Goal: Task Accomplishment & Management: Complete application form

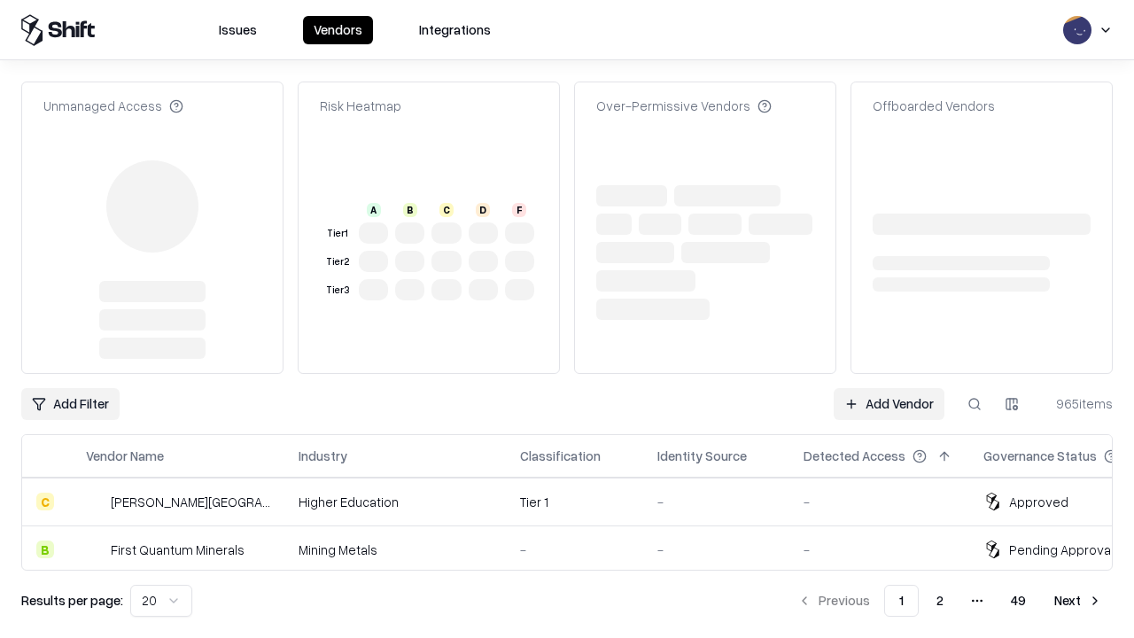
click at [889, 388] on link "Add Vendor" at bounding box center [889, 404] width 111 height 32
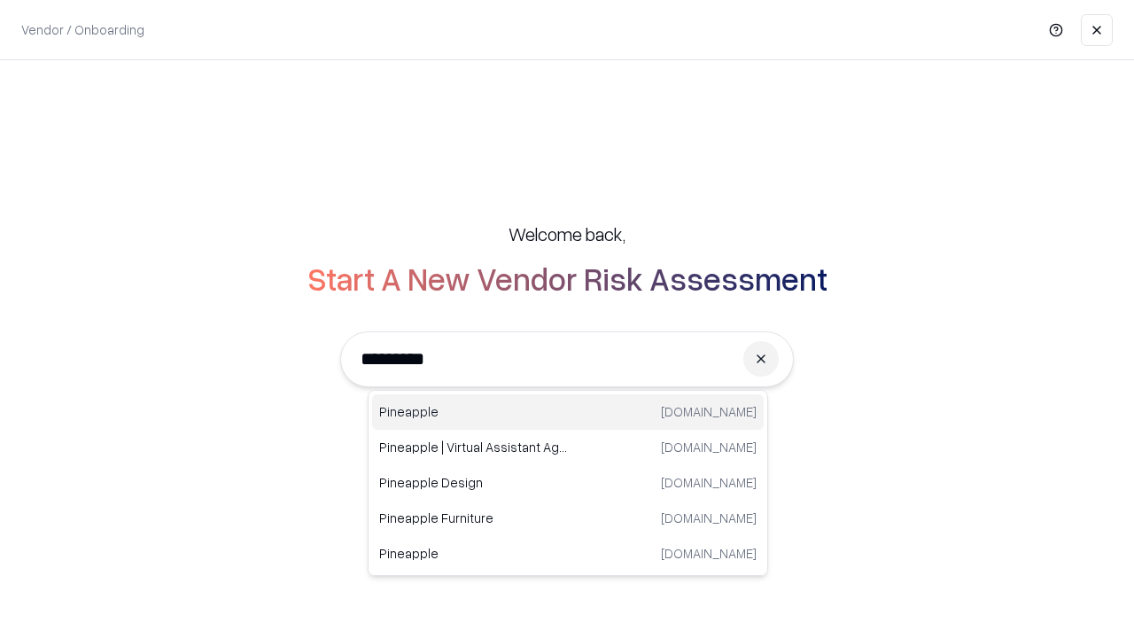
click at [568, 412] on div "Pineapple [DOMAIN_NAME]" at bounding box center [568, 411] width 392 height 35
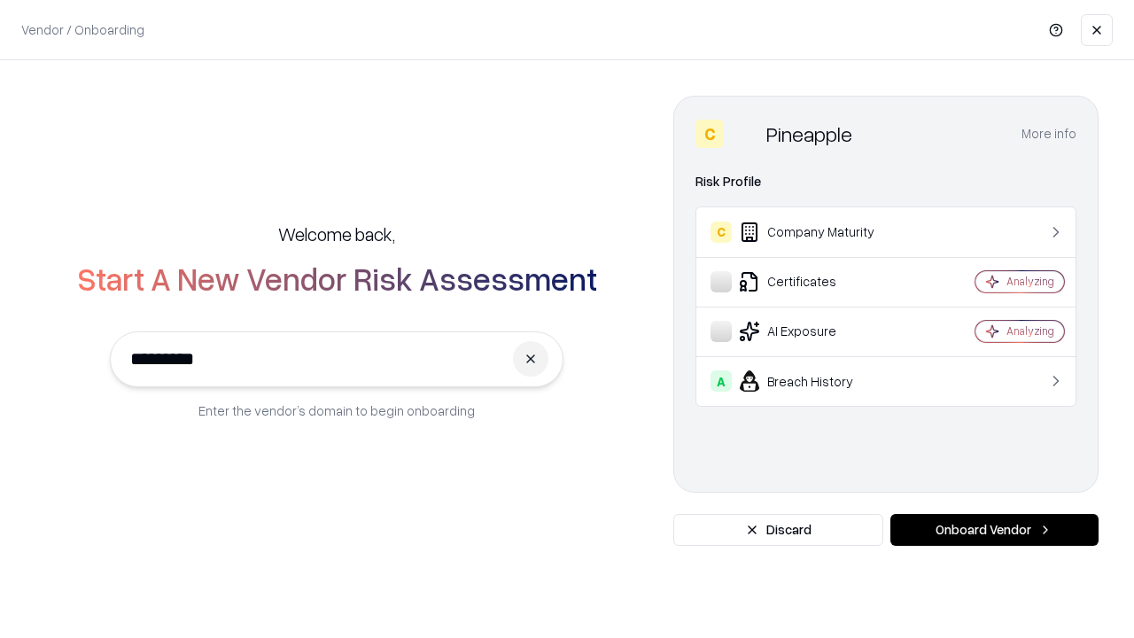
type input "*********"
click at [994, 530] on button "Onboard Vendor" at bounding box center [994, 530] width 208 height 32
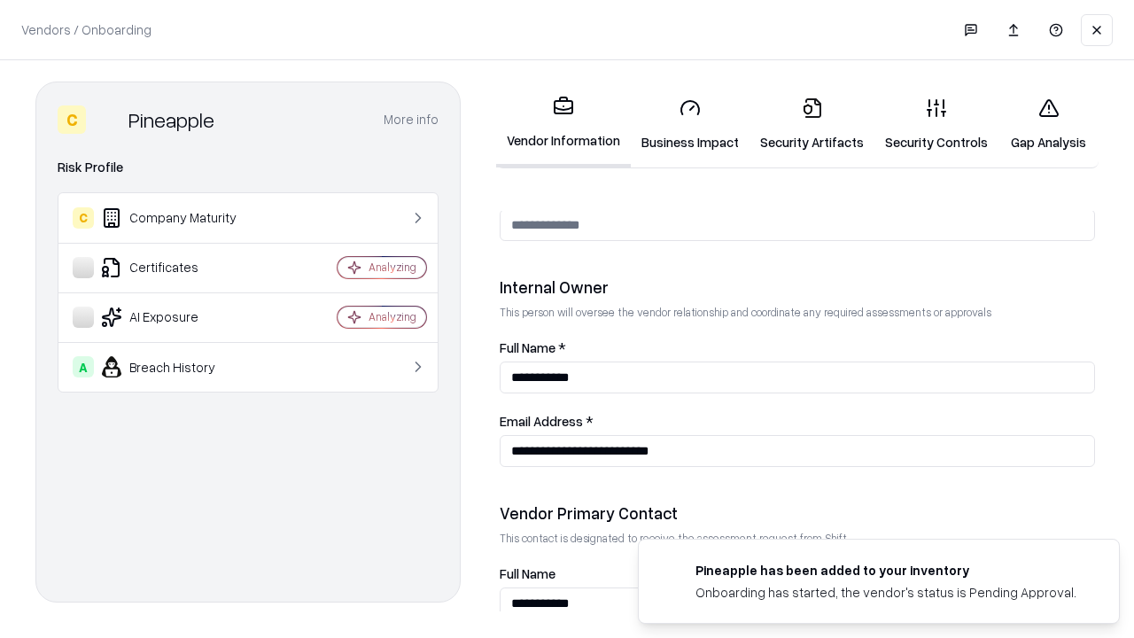
scroll to position [918, 0]
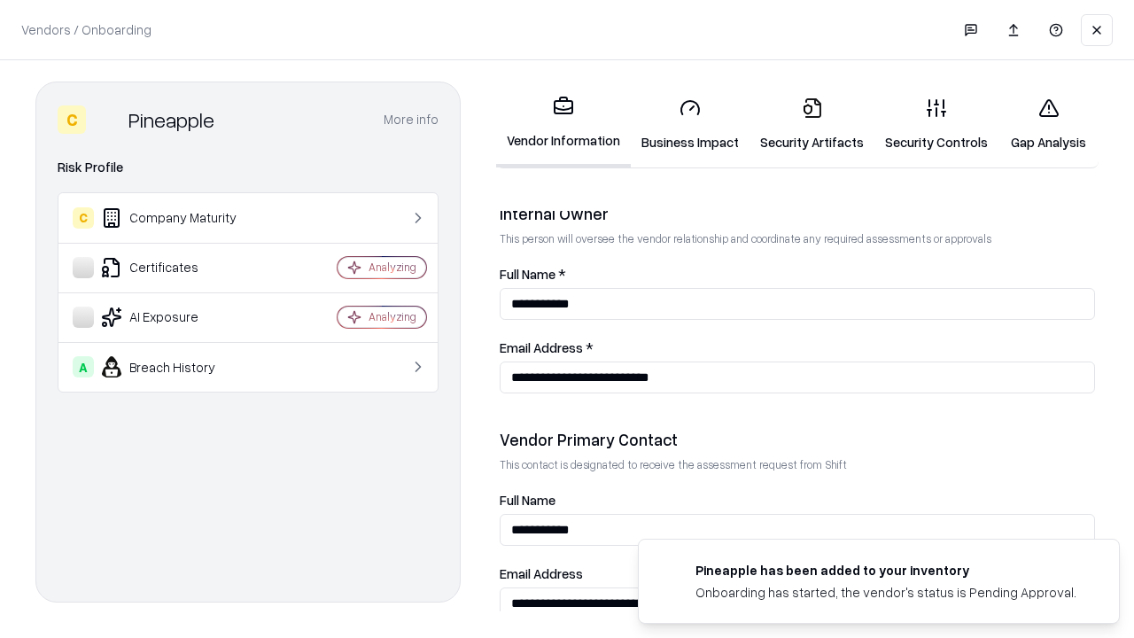
click at [811, 124] on link "Security Artifacts" at bounding box center [811, 124] width 125 height 82
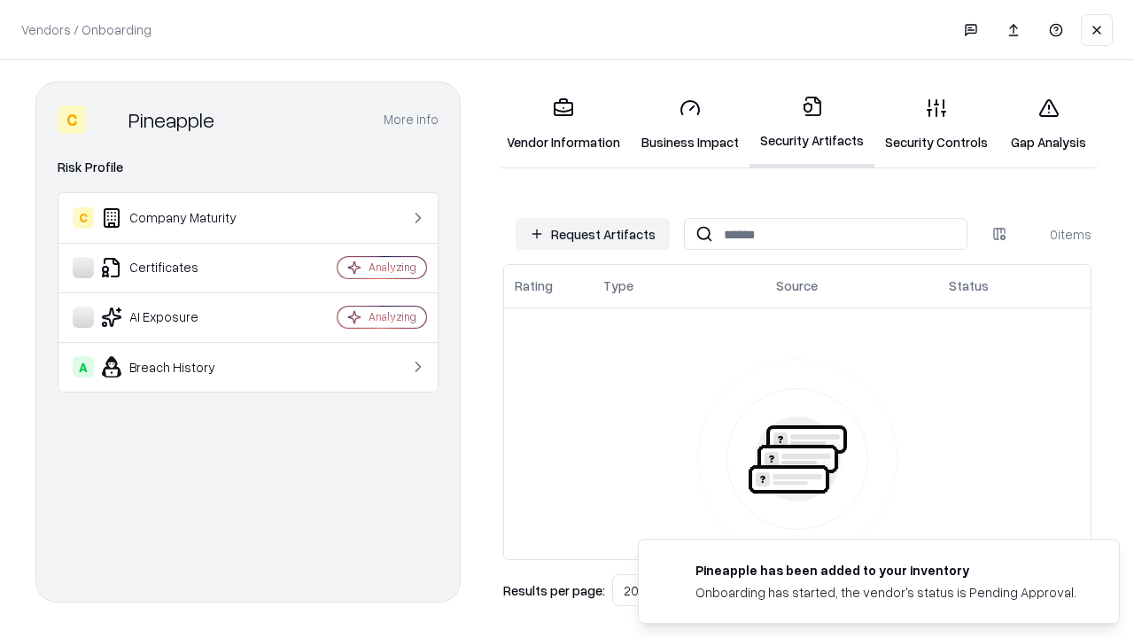
click at [593, 234] on button "Request Artifacts" at bounding box center [593, 234] width 154 height 32
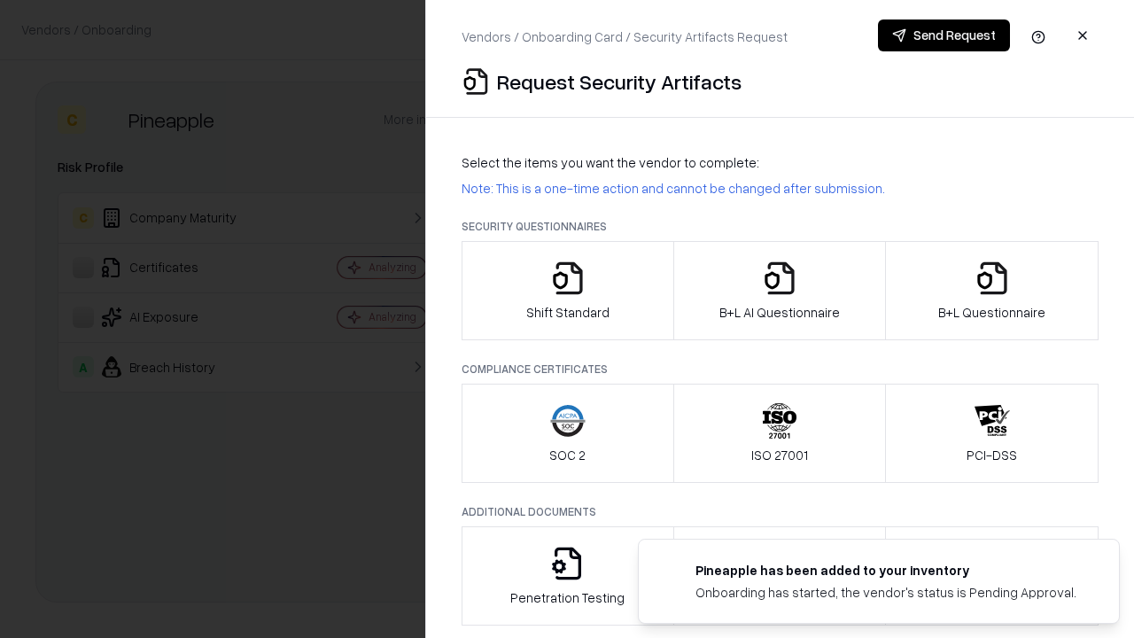
click at [991, 291] on icon "button" at bounding box center [991, 277] width 35 height 35
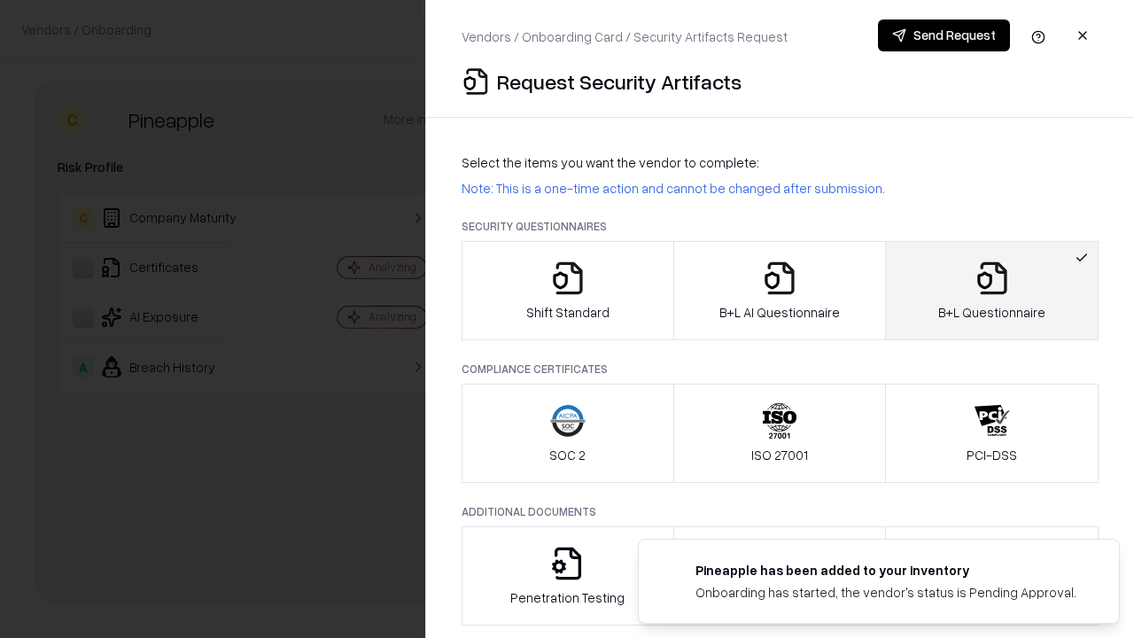
click at [779, 291] on icon "button" at bounding box center [779, 277] width 35 height 35
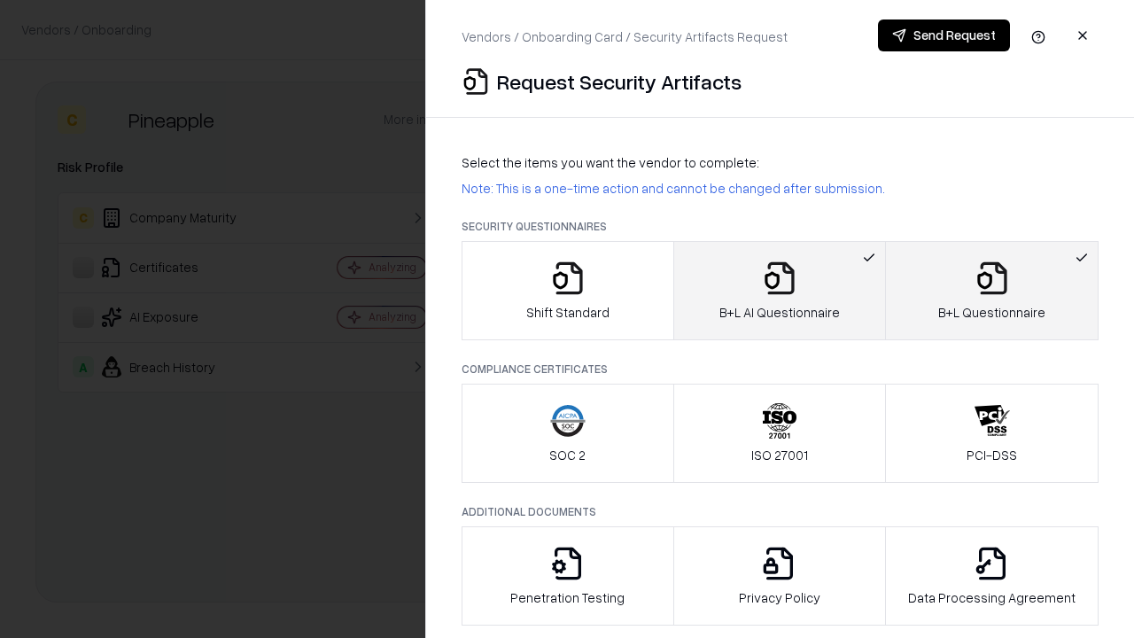
click at [943, 35] on button "Send Request" at bounding box center [944, 35] width 132 height 32
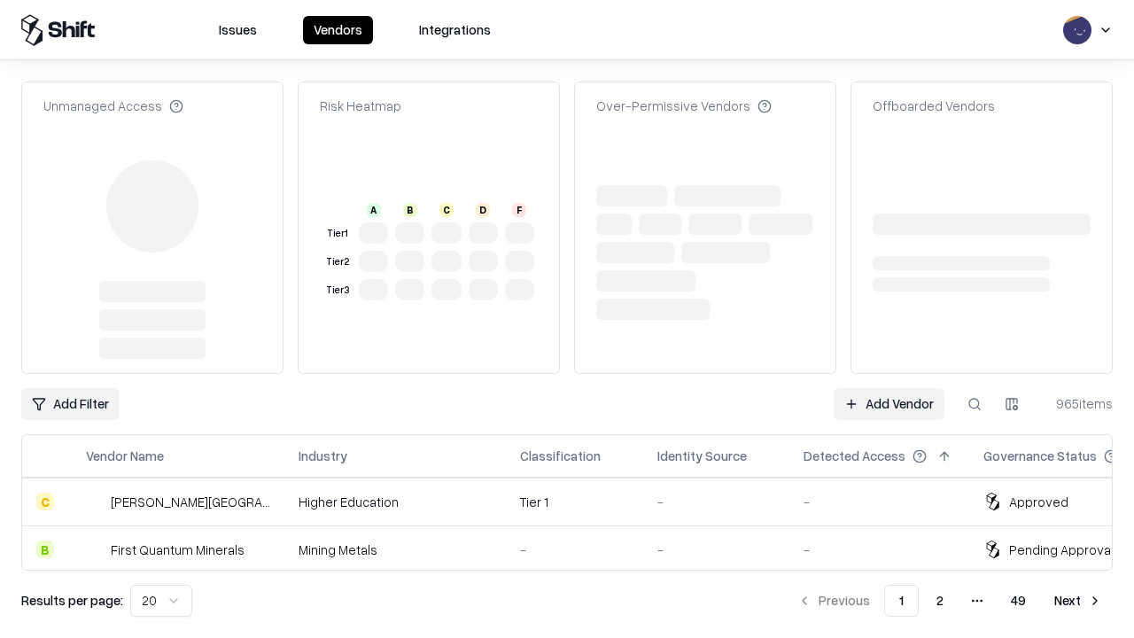
click at [889, 388] on link "Add Vendor" at bounding box center [889, 404] width 111 height 32
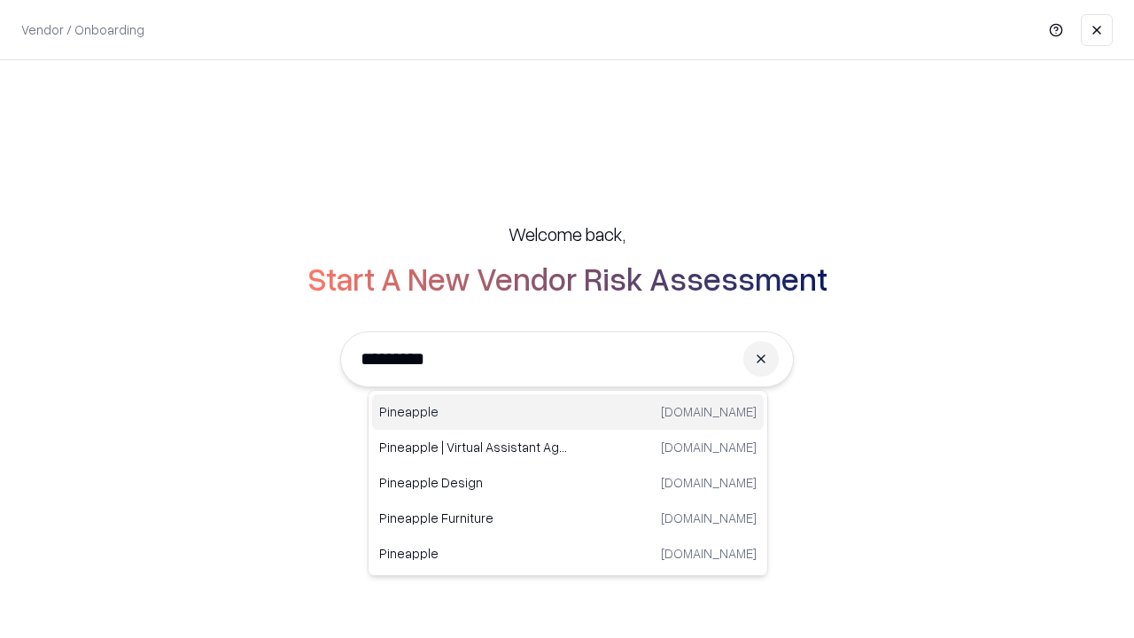
click at [568, 412] on div "Pineapple [DOMAIN_NAME]" at bounding box center [568, 411] width 392 height 35
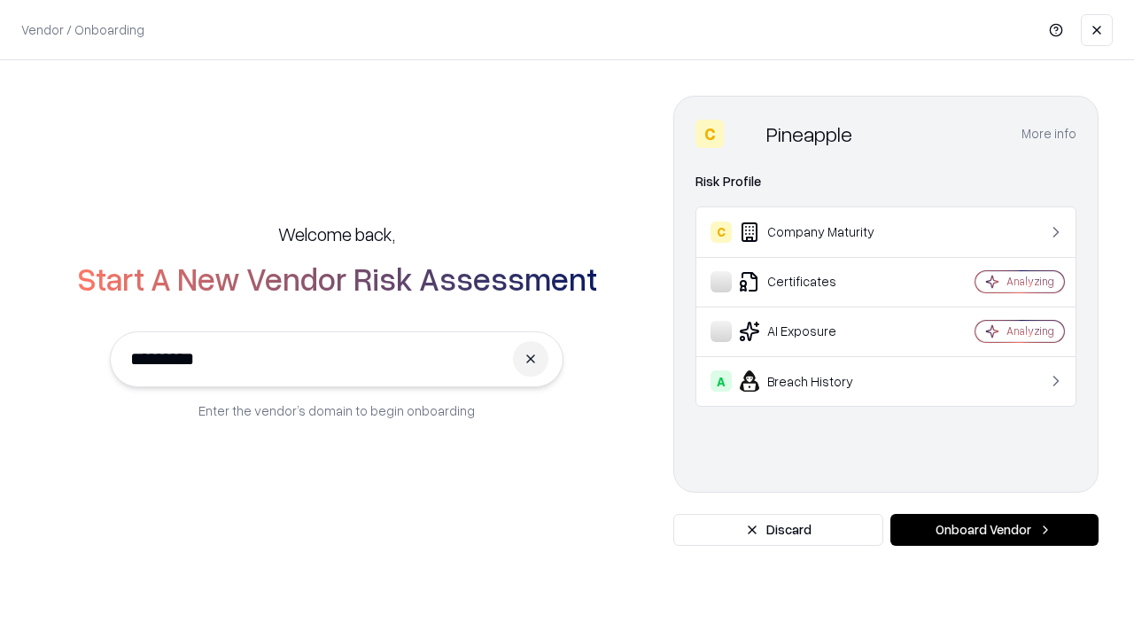
type input "*********"
click at [994, 530] on button "Onboard Vendor" at bounding box center [994, 530] width 208 height 32
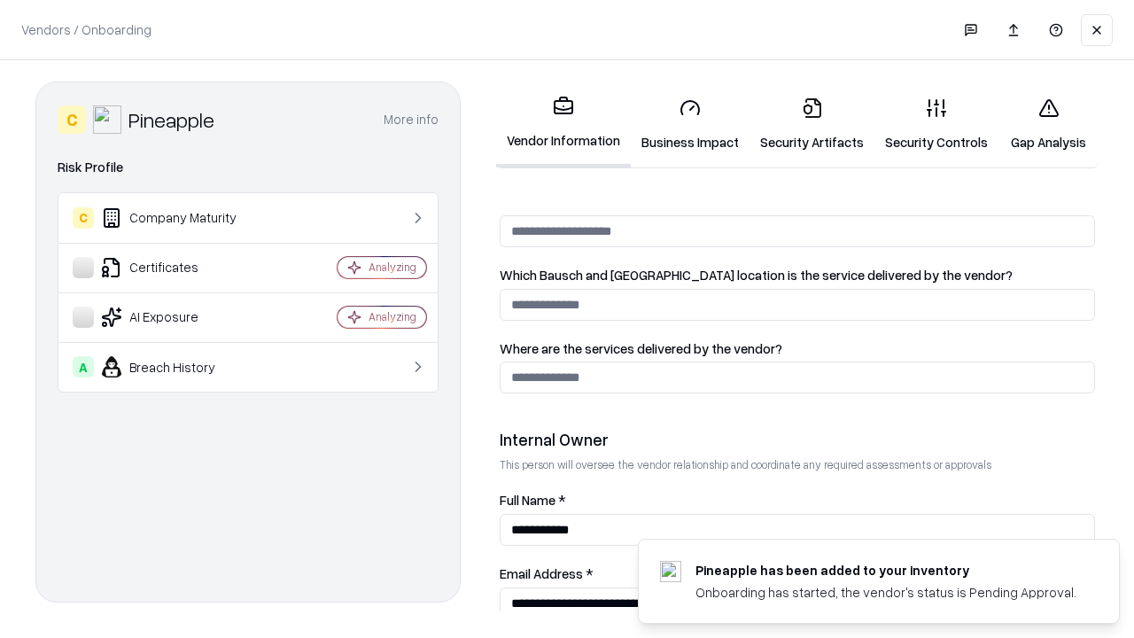
scroll to position [918, 0]
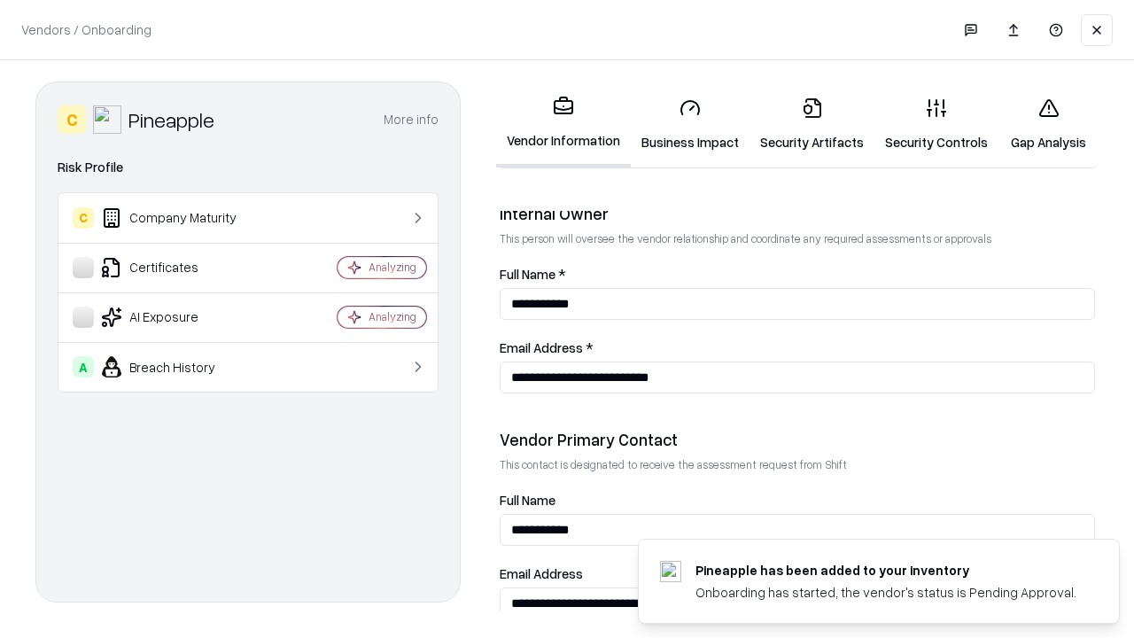
click at [1048, 124] on link "Gap Analysis" at bounding box center [1048, 124] width 100 height 82
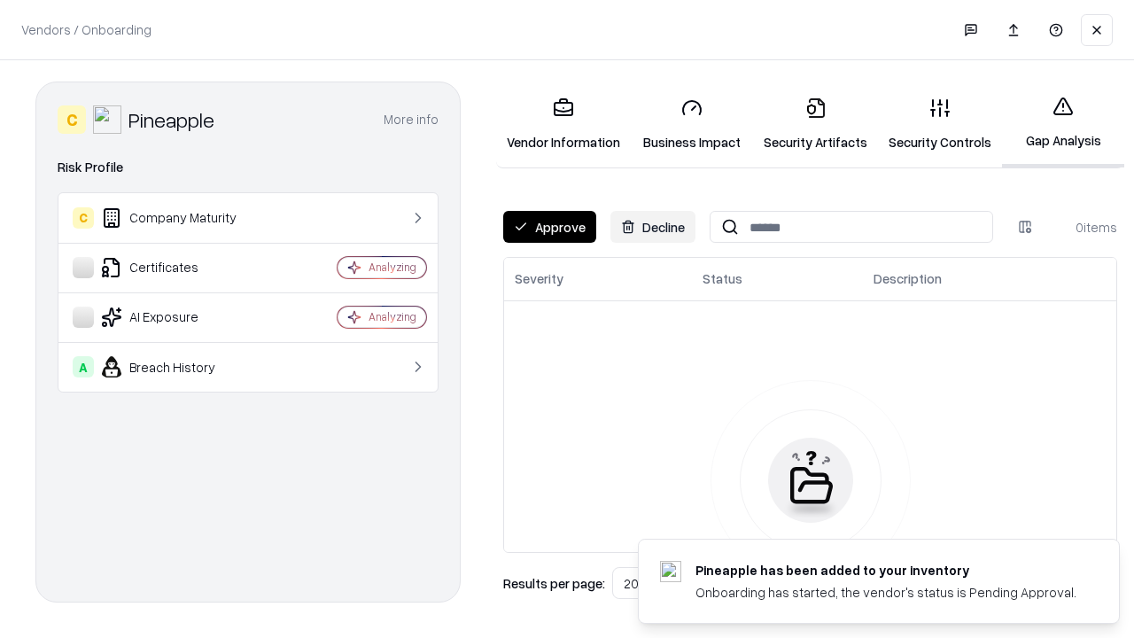
click at [549, 227] on button "Approve" at bounding box center [549, 227] width 93 height 32
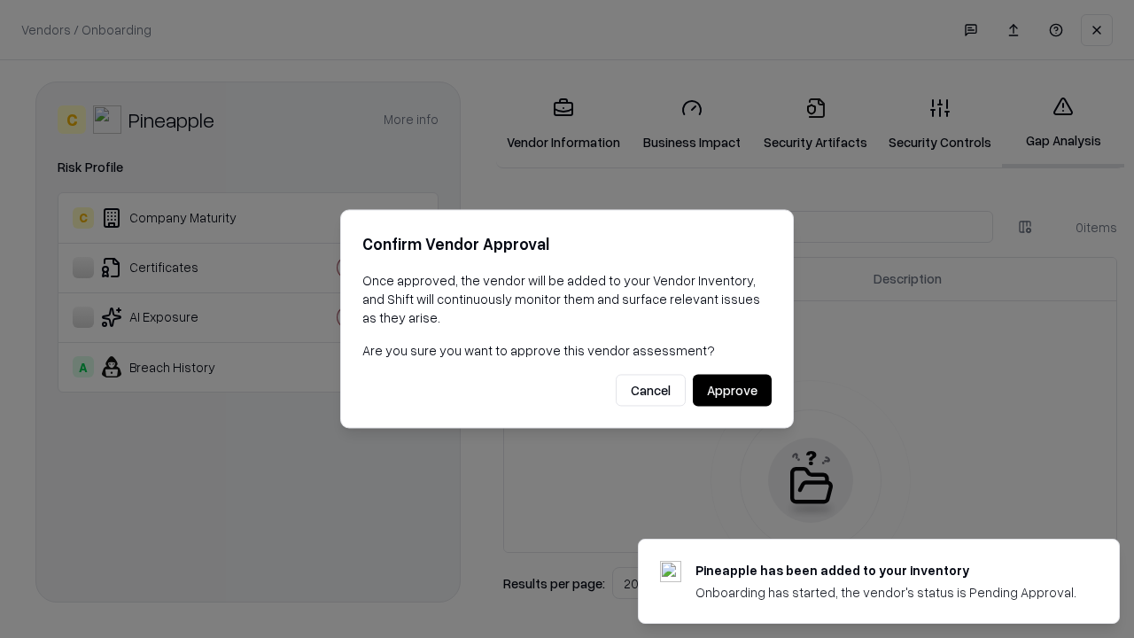
click at [732, 390] on button "Approve" at bounding box center [732, 391] width 79 height 32
